Goal: Information Seeking & Learning: Learn about a topic

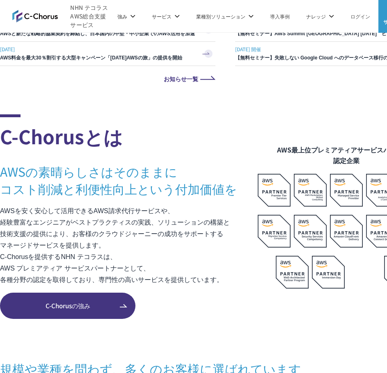
scroll to position [410, 0]
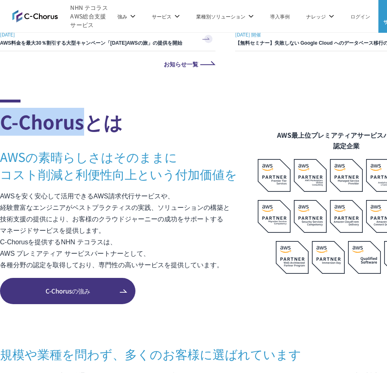
drag, startPoint x: 62, startPoint y: 127, endPoint x: -6, endPoint y: 127, distance: 67.7
copy h2 "C-Chorus"
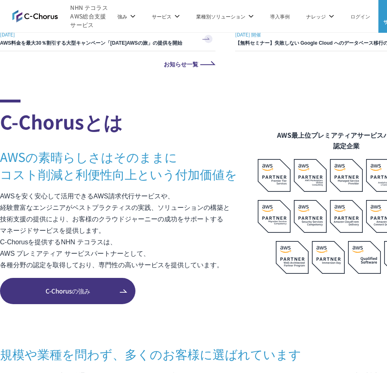
click at [110, 209] on p "AWSを安く安心して活用できるAWS請求代行サービスや、 経験豊富なエンジニアがベストプラクティスの実践、ソリューションの構築と 技術支援の提供により、お客様…" at bounding box center [129, 231] width 258 height 80
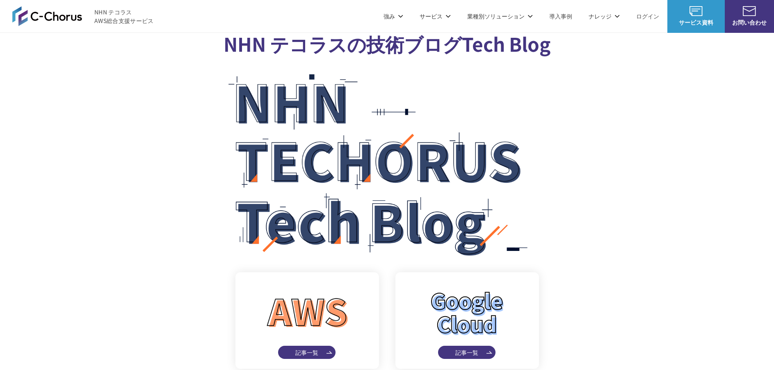
scroll to position [4144, 0]
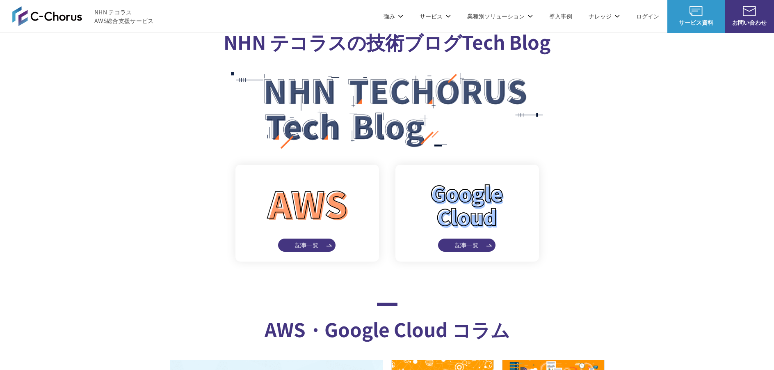
click at [22, 25] on img at bounding box center [47, 16] width 70 height 20
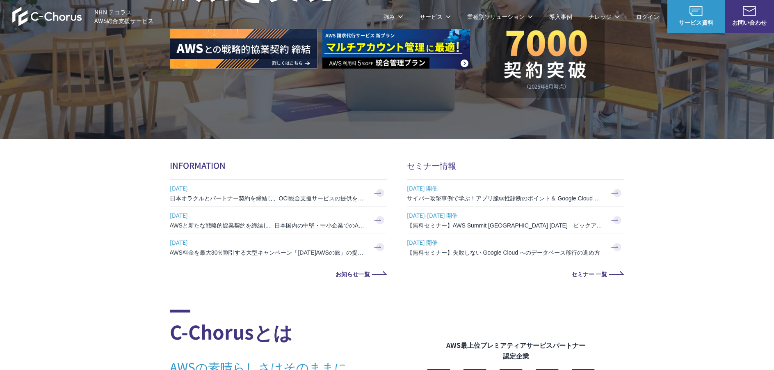
scroll to position [287, 0]
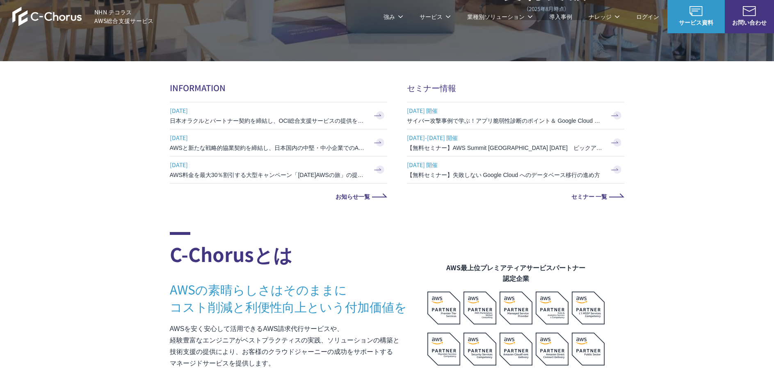
click at [304, 119] on h3 "日本オラクルとパートナー契約を締結し、OCI総合支援サービスの提供を開始" at bounding box center [268, 121] width 197 height 8
